Goal: Transaction & Acquisition: Subscribe to service/newsletter

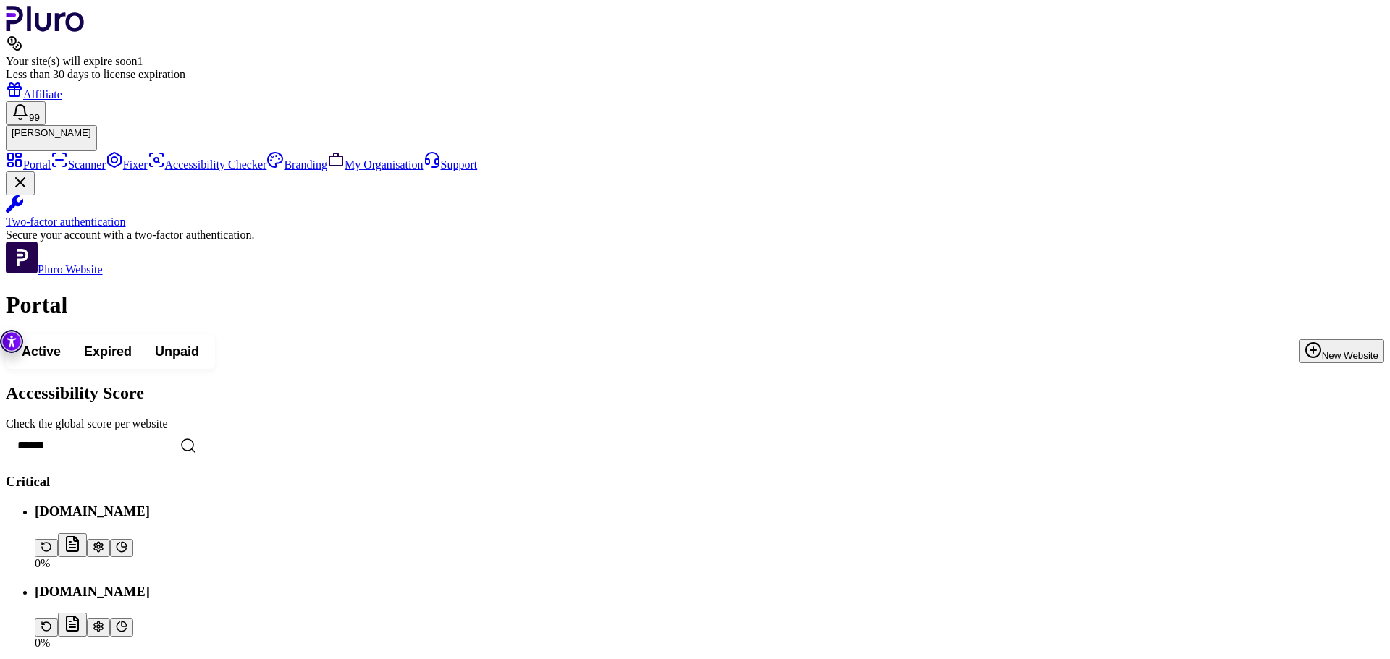
scroll to position [507, 0]
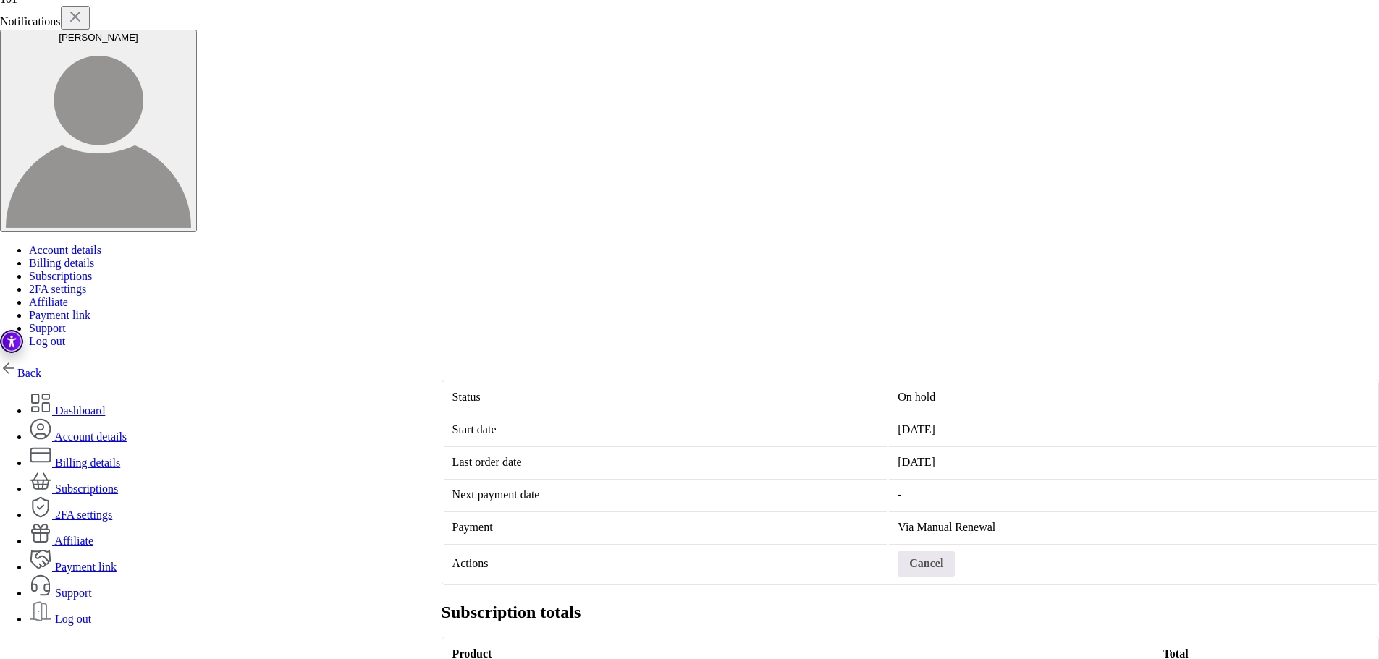
scroll to position [195, 0]
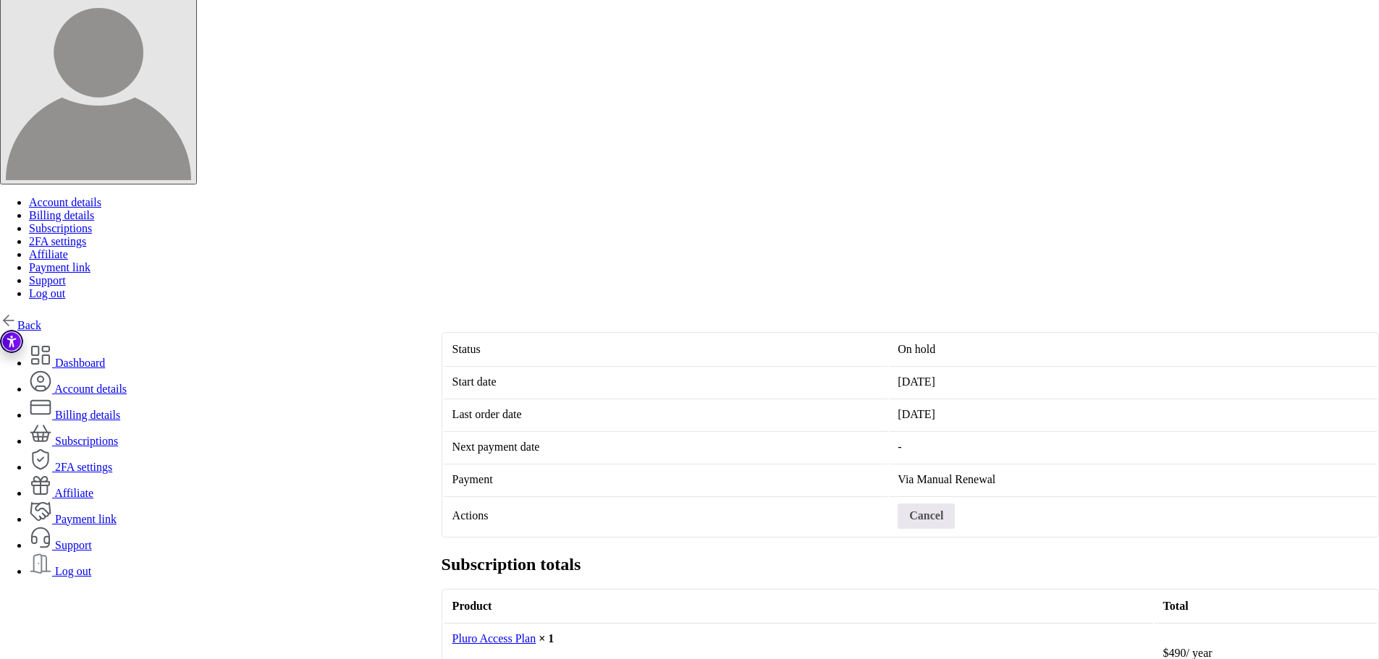
click at [105, 357] on link "Dashboard" at bounding box center [67, 363] width 76 height 12
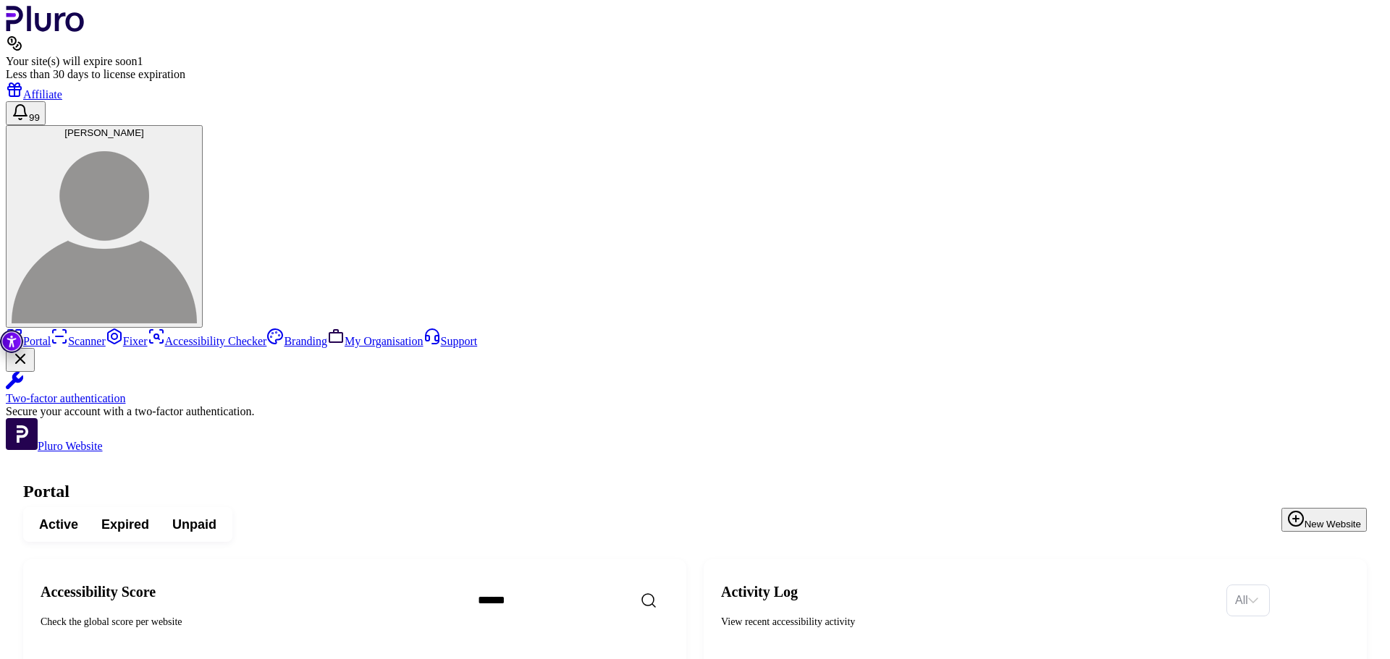
scroll to position [290, 0]
drag, startPoint x: 312, startPoint y: 441, endPoint x: 228, endPoint y: 436, distance: 84.1
copy h3 "[DOMAIN_NAME]"
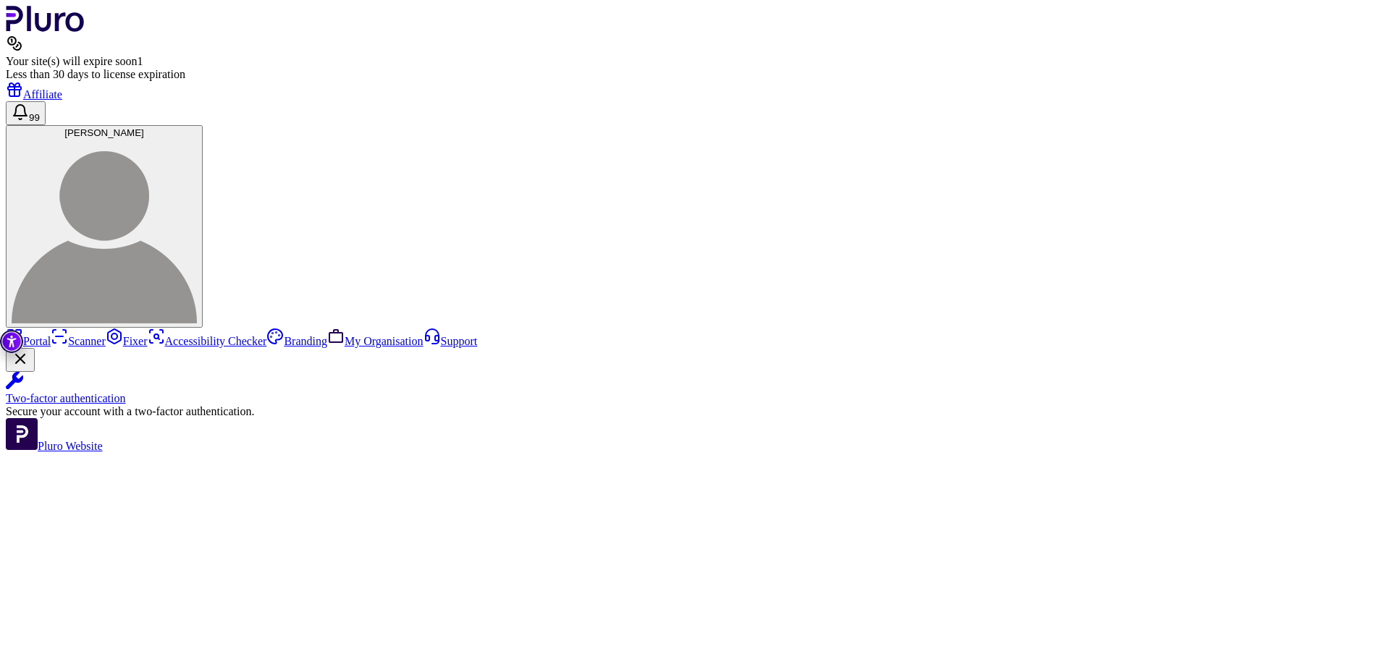
scroll to position [101, 0]
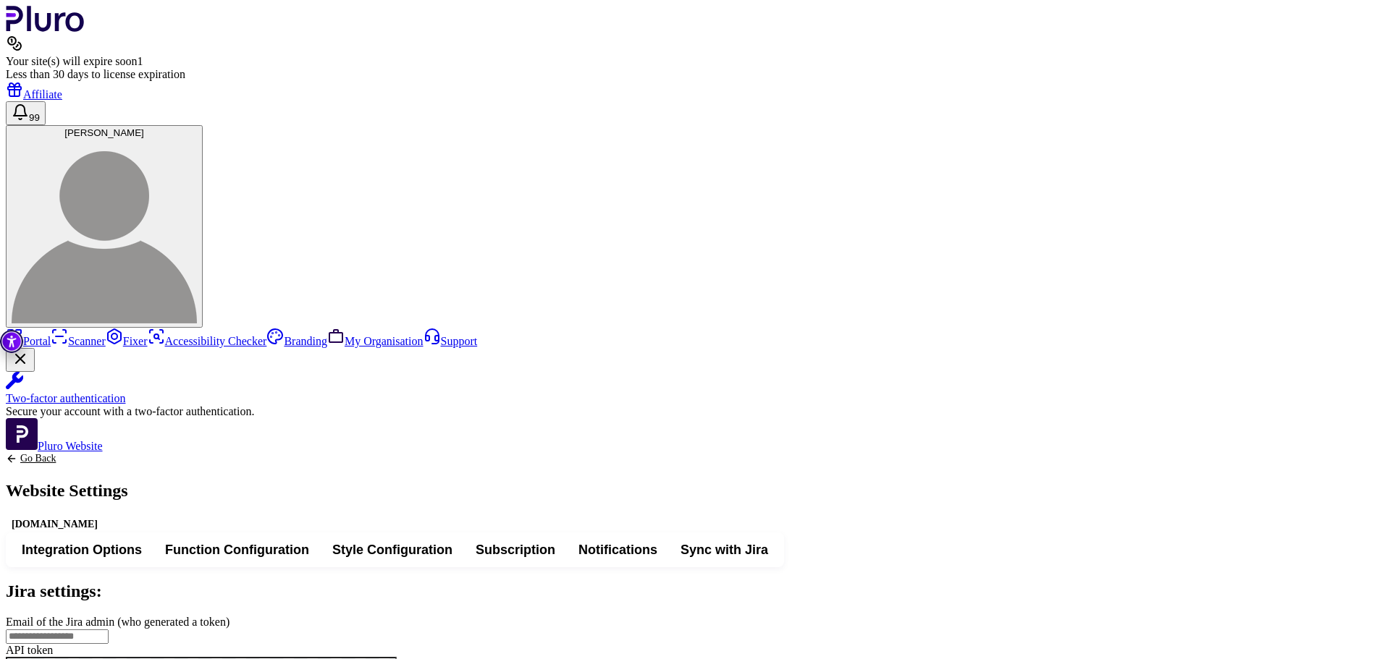
click at [567, 537] on button "Subscription" at bounding box center [515, 550] width 103 height 26
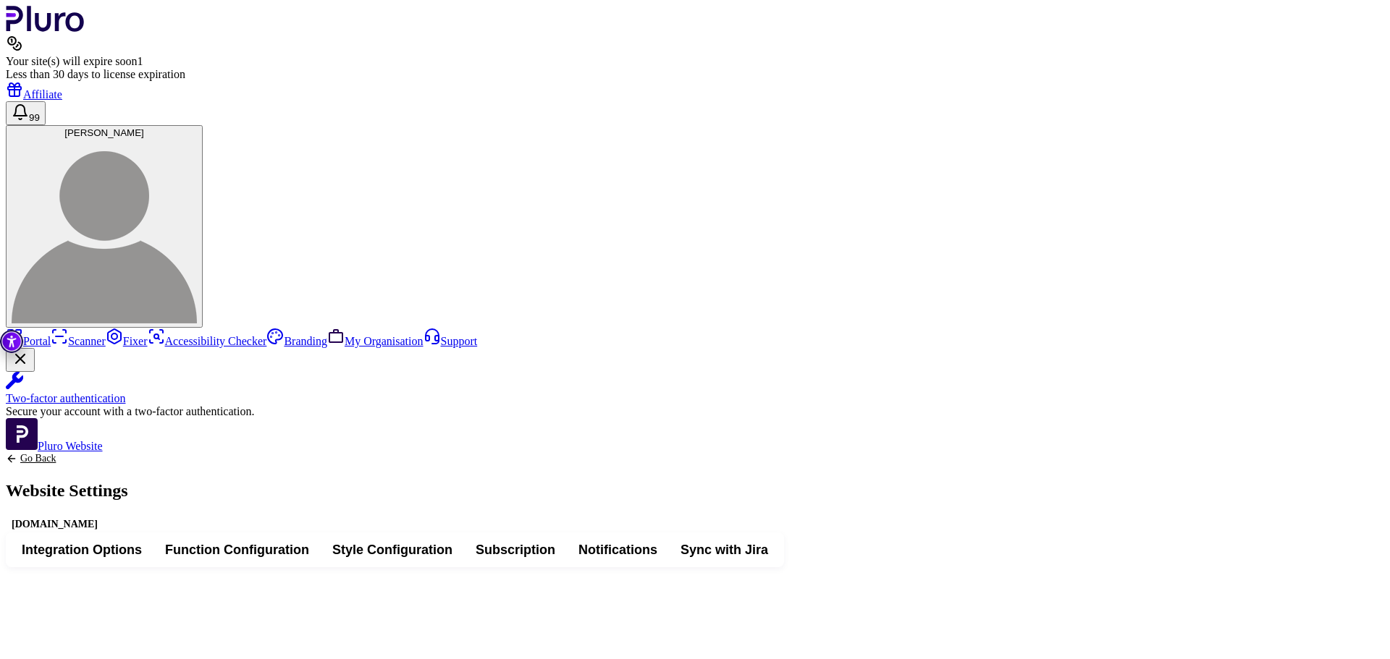
scroll to position [0, 0]
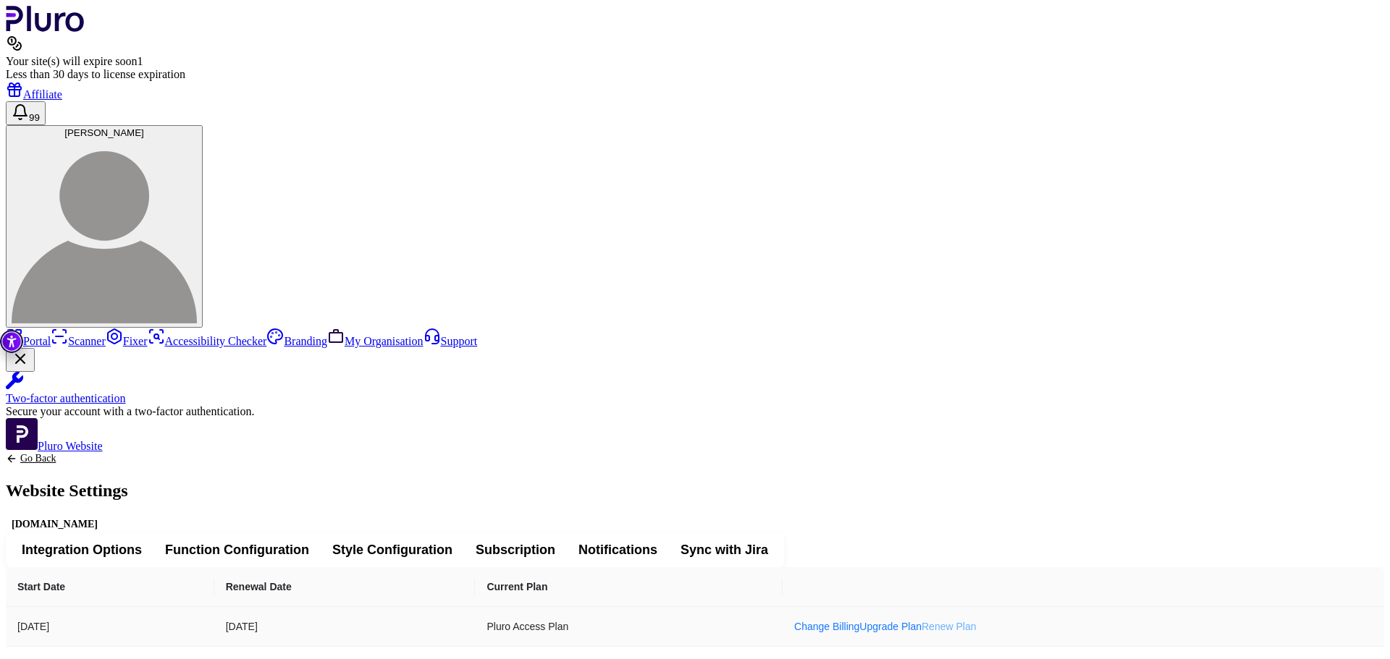
click at [976, 621] on link "Renew Plan" at bounding box center [948, 627] width 55 height 12
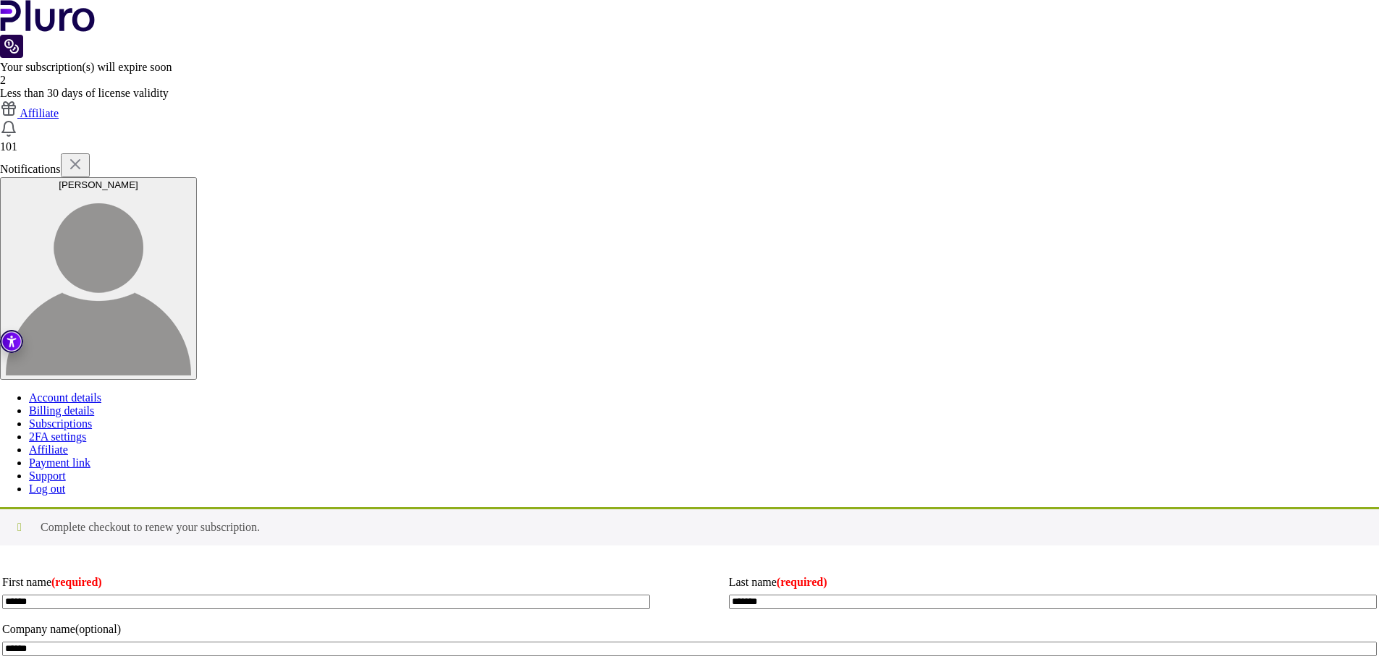
click at [0, 0] on input "Coupon:" at bounding box center [0, 0] width 0 height 0
type input "********"
click at [0, 0] on button "Apply coupon" at bounding box center [0, 0] width 0 height 0
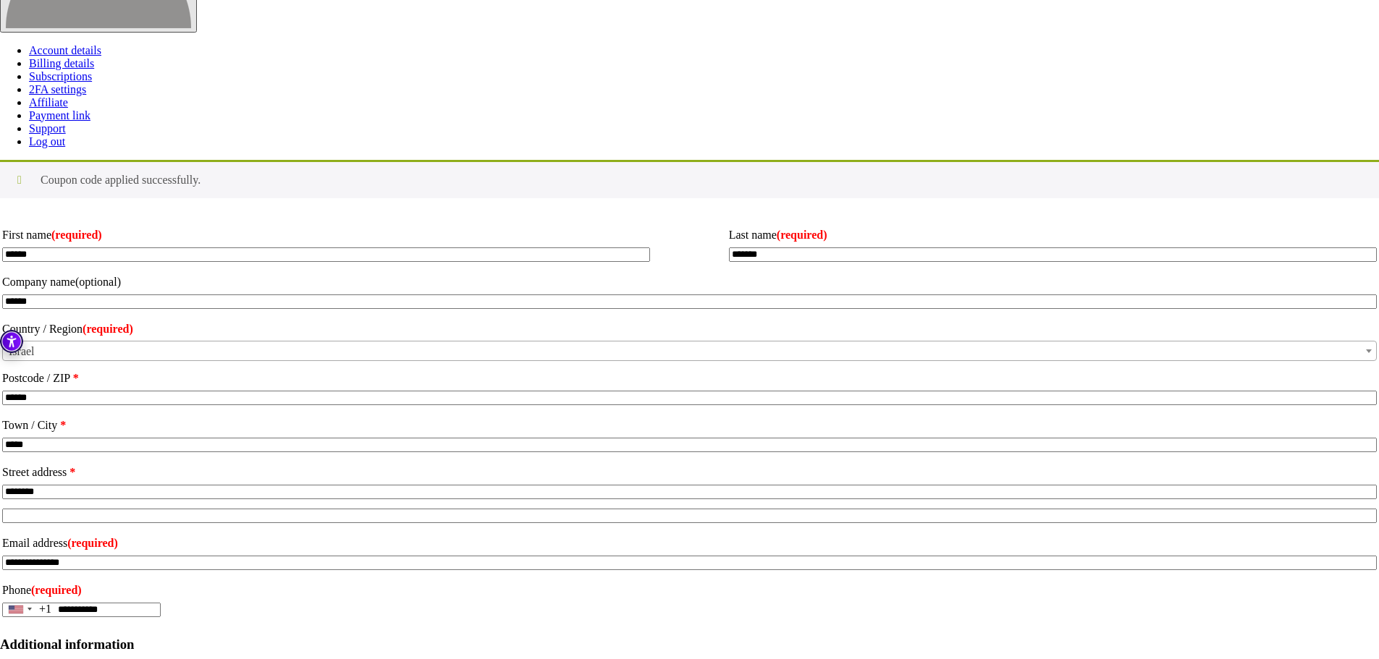
scroll to position [351, 0]
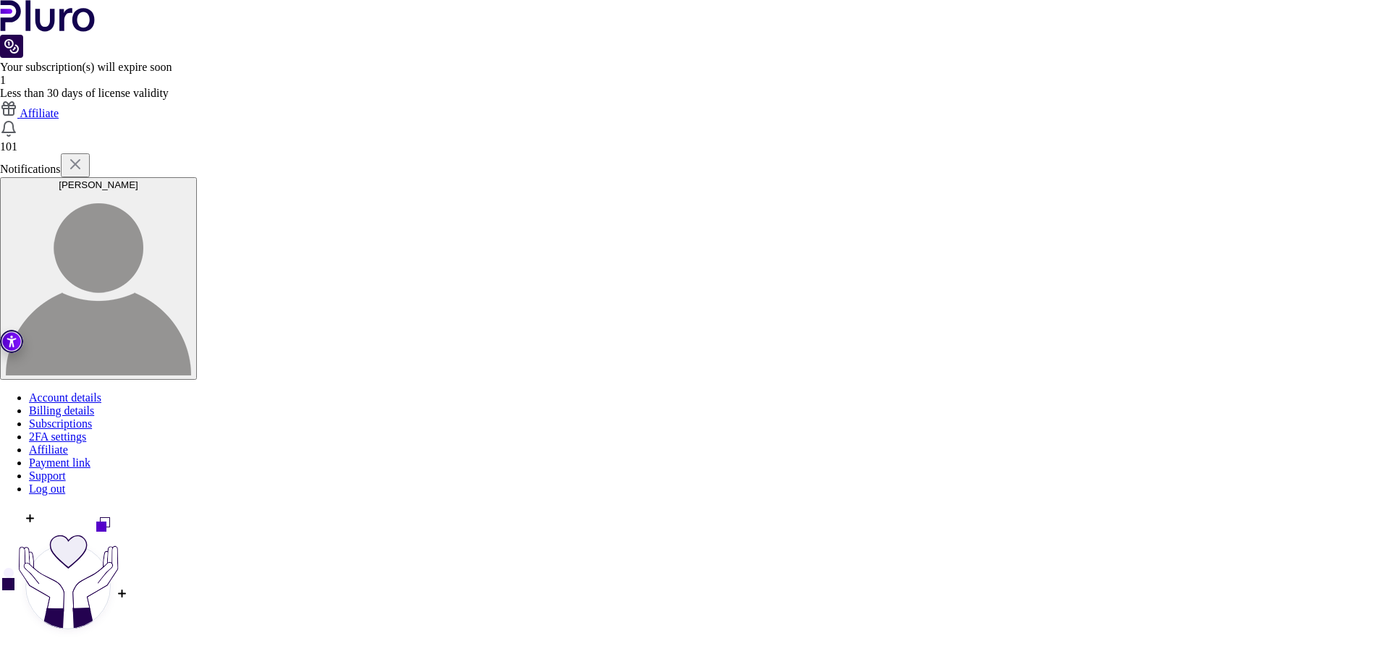
scroll to position [447, 0]
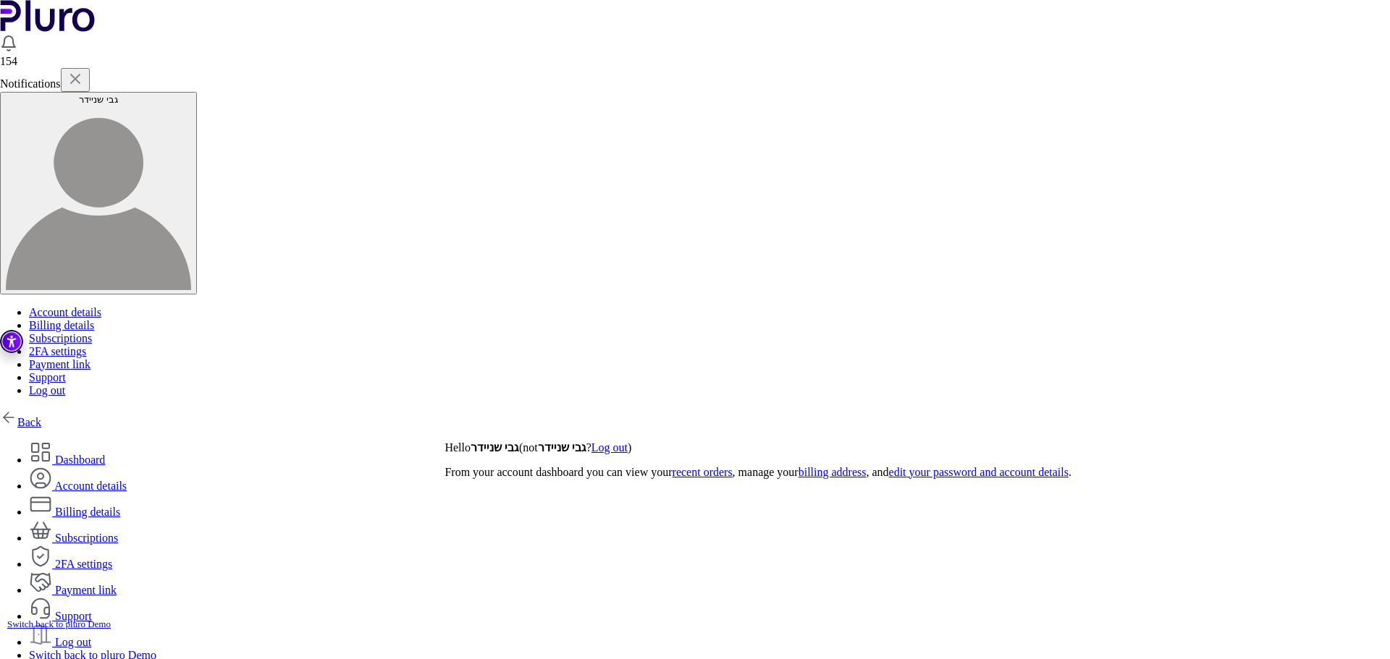
click at [41, 416] on link "Back" at bounding box center [20, 422] width 41 height 12
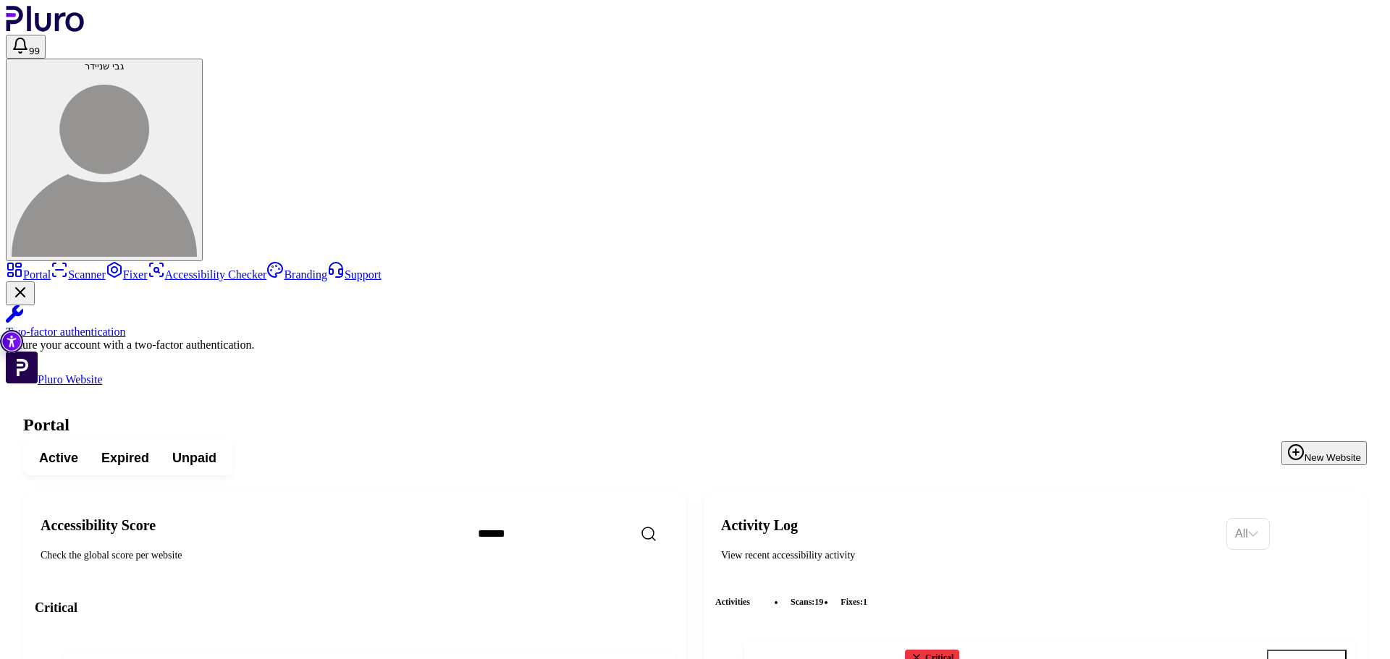
click at [149, 449] on span "Expired" at bounding box center [125, 457] width 48 height 17
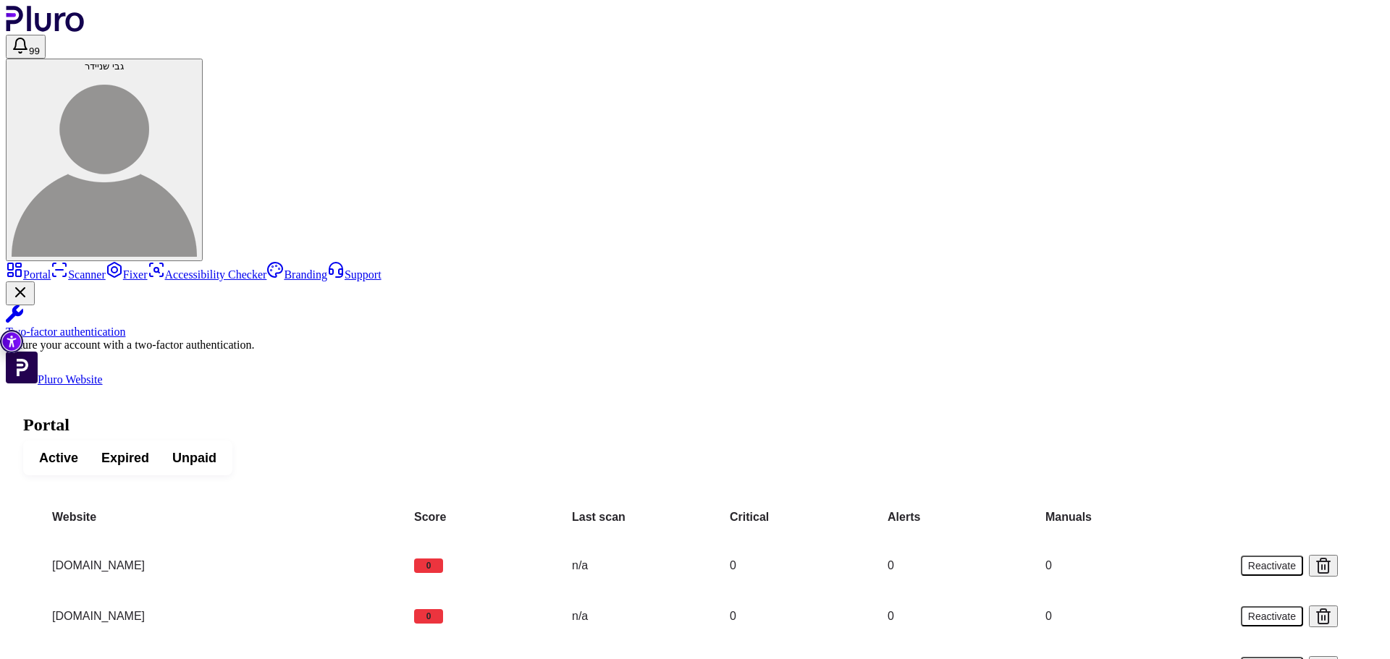
scroll to position [96, 0]
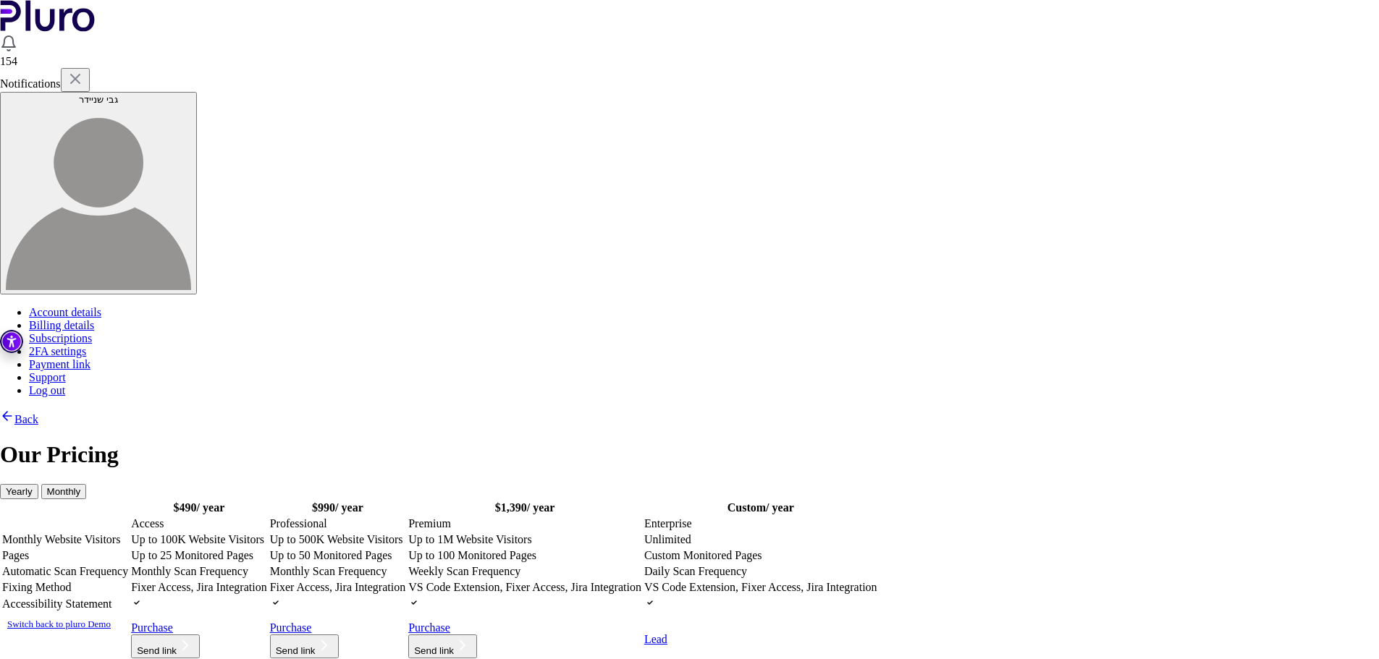
click at [268, 549] on td "Up to 25 Monitored Pages" at bounding box center [199, 556] width 138 height 14
drag, startPoint x: 536, startPoint y: 565, endPoint x: 559, endPoint y: 562, distance: 23.3
click at [190, 615] on icon at bounding box center [181, 623] width 17 height 17
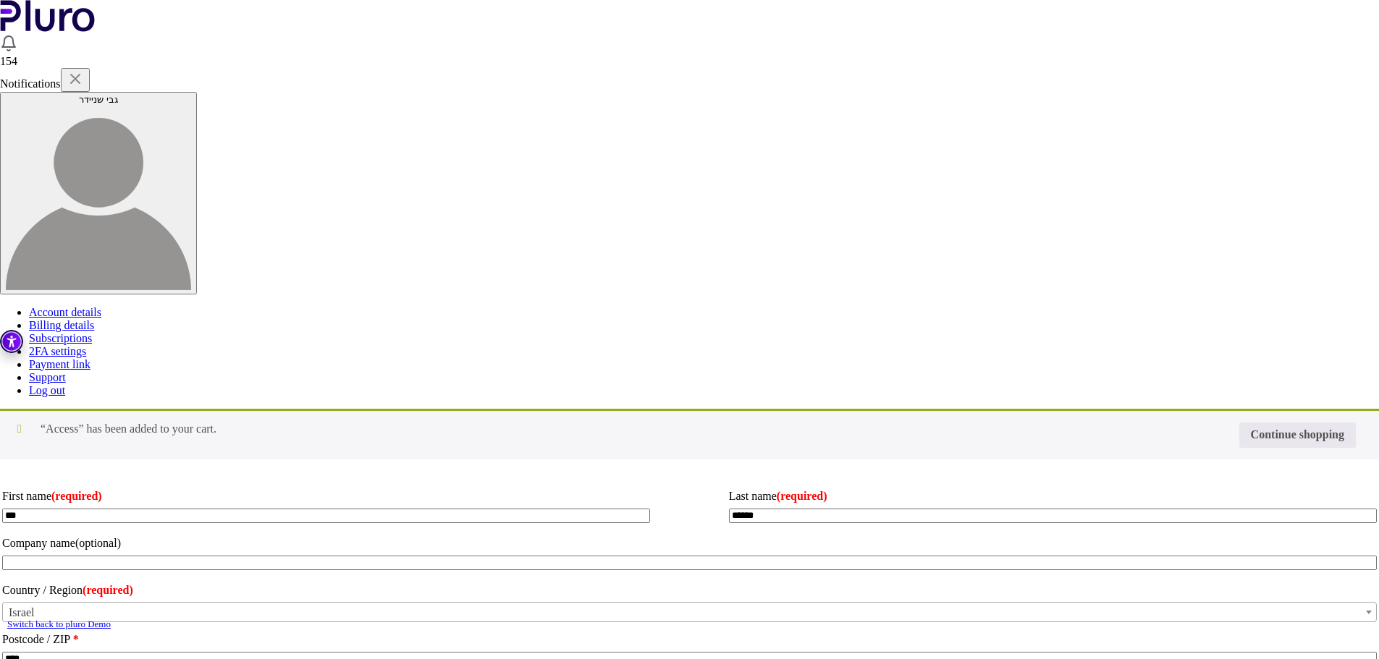
click at [0, 0] on input "Coupon:" at bounding box center [0, 0] width 0 height 0
type input "********"
click at [0, 0] on button "Apply coupon" at bounding box center [0, 0] width 0 height 0
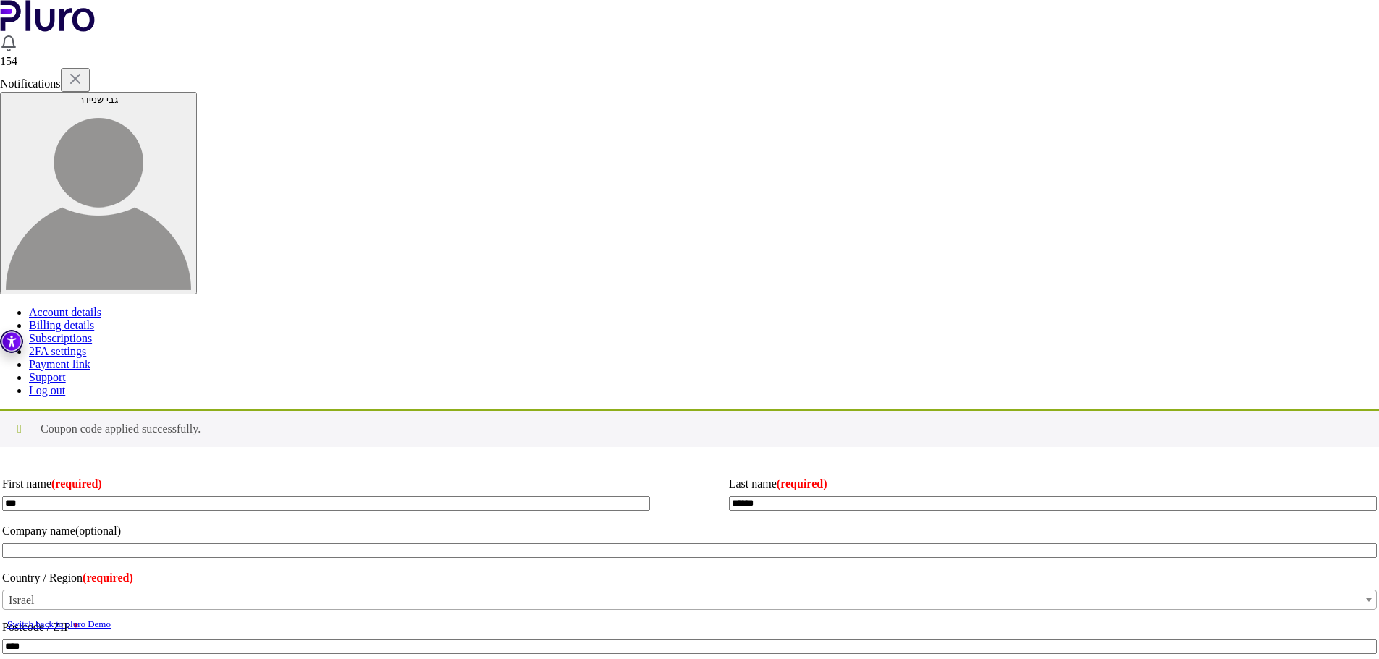
scroll to position [351, 0]
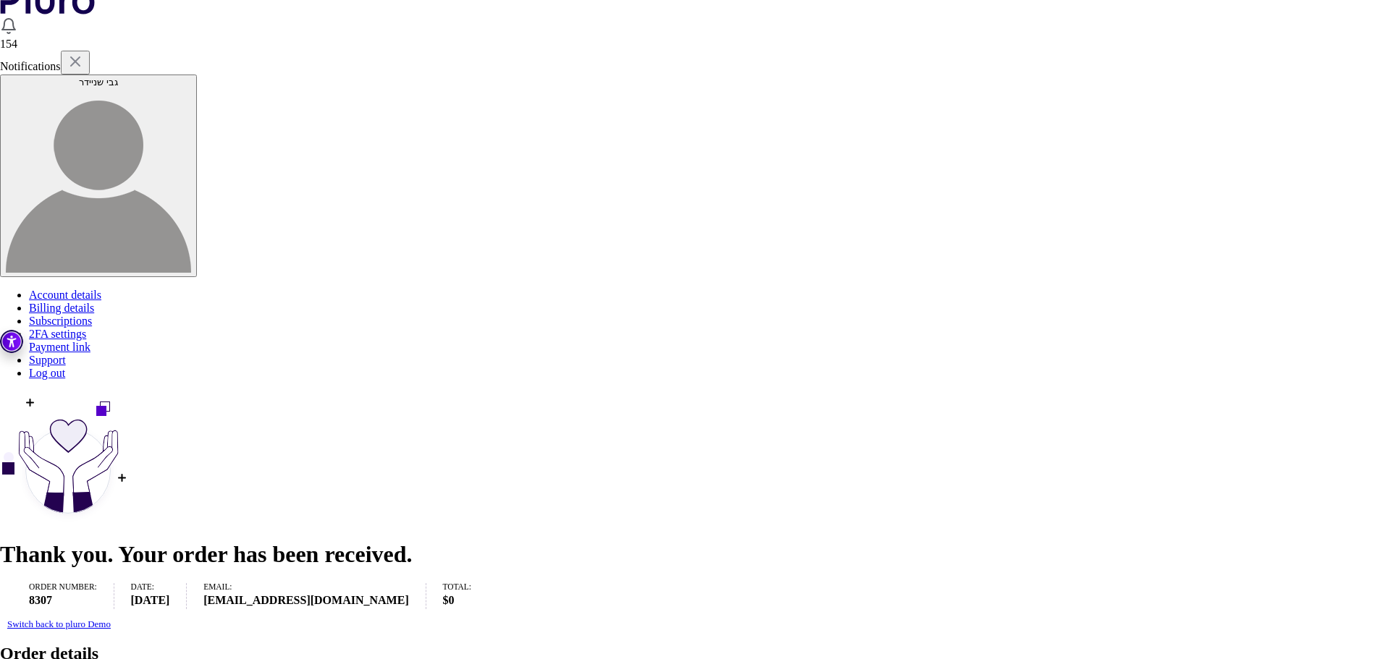
scroll to position [404, 0]
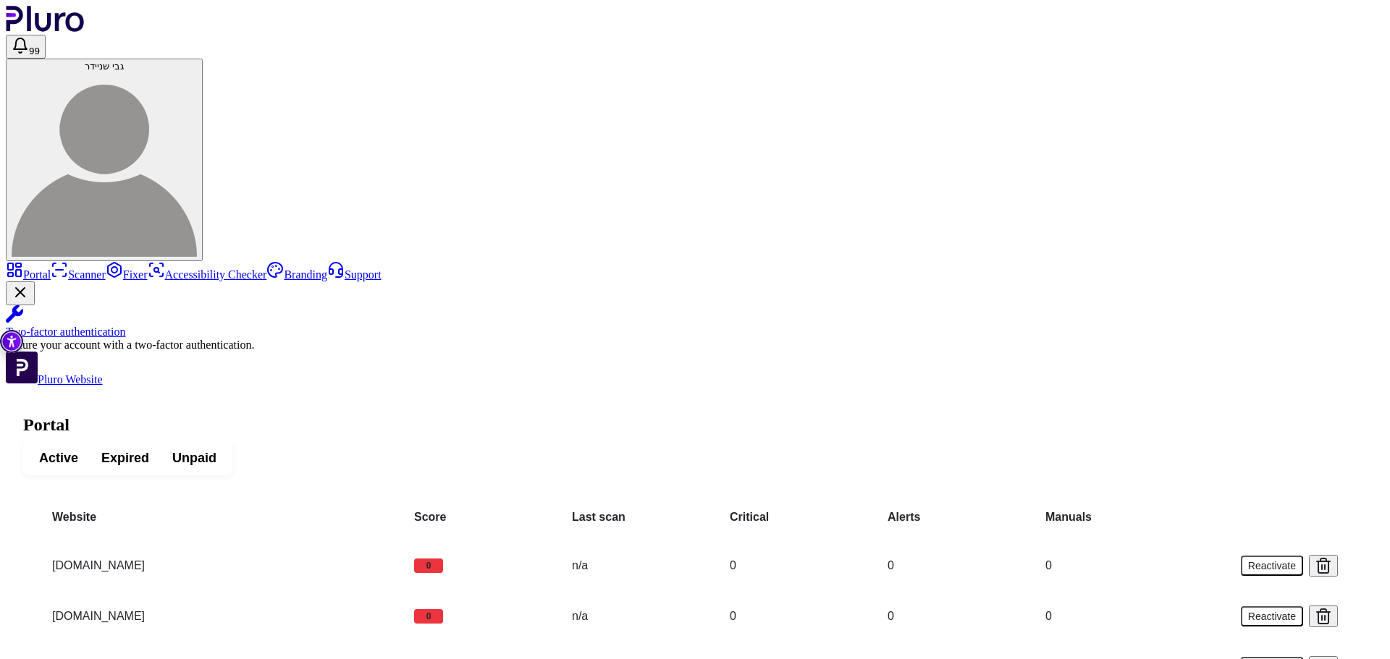
click at [51, 269] on link "Portal" at bounding box center [28, 275] width 45 height 12
click at [78, 449] on span "Active" at bounding box center [58, 457] width 39 height 17
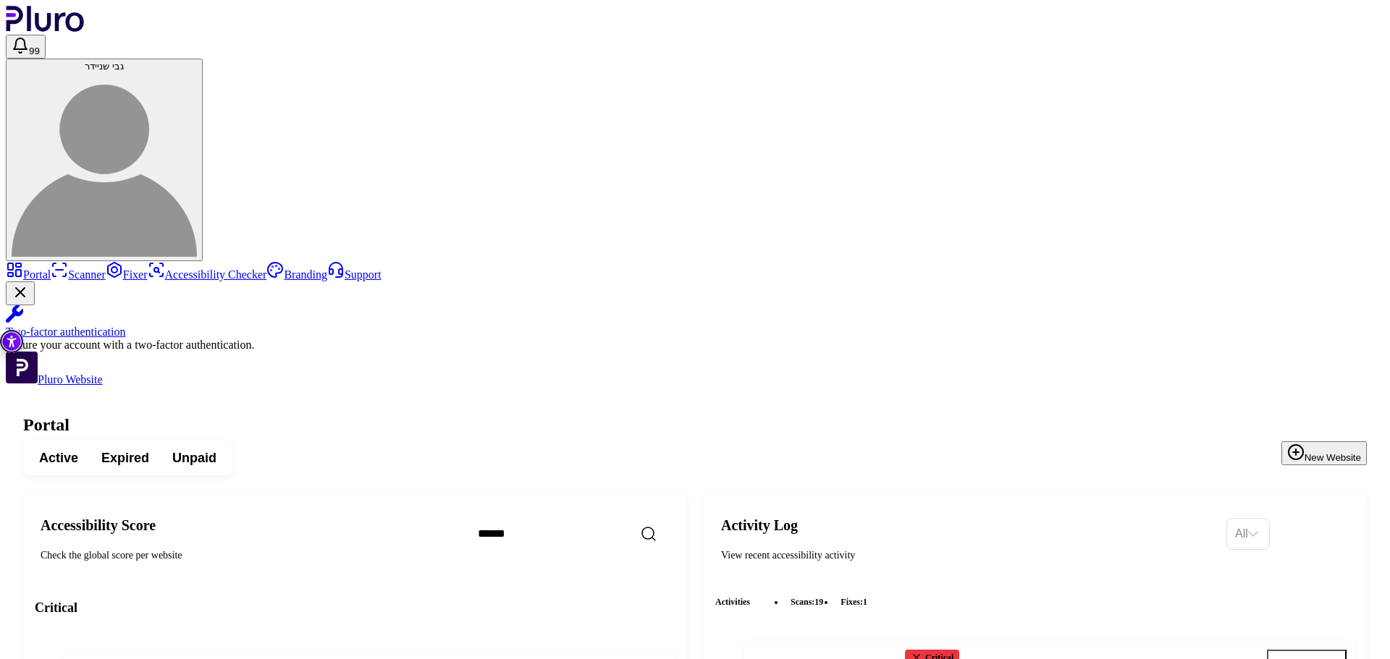
drag, startPoint x: 719, startPoint y: 101, endPoint x: 376, endPoint y: 348, distance: 423.1
